Goal: Check status: Check status

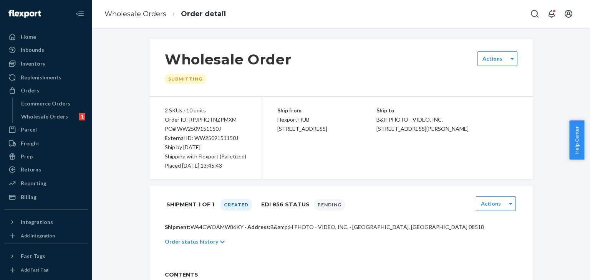
click at [109, 153] on div "Wholesale Order Submitting Actions 2 SKUs · 10 units Order ID: RPJPHQTNZPMXM PO…" at bounding box center [341, 214] width 486 height 350
